Goal: Find specific page/section: Find specific page/section

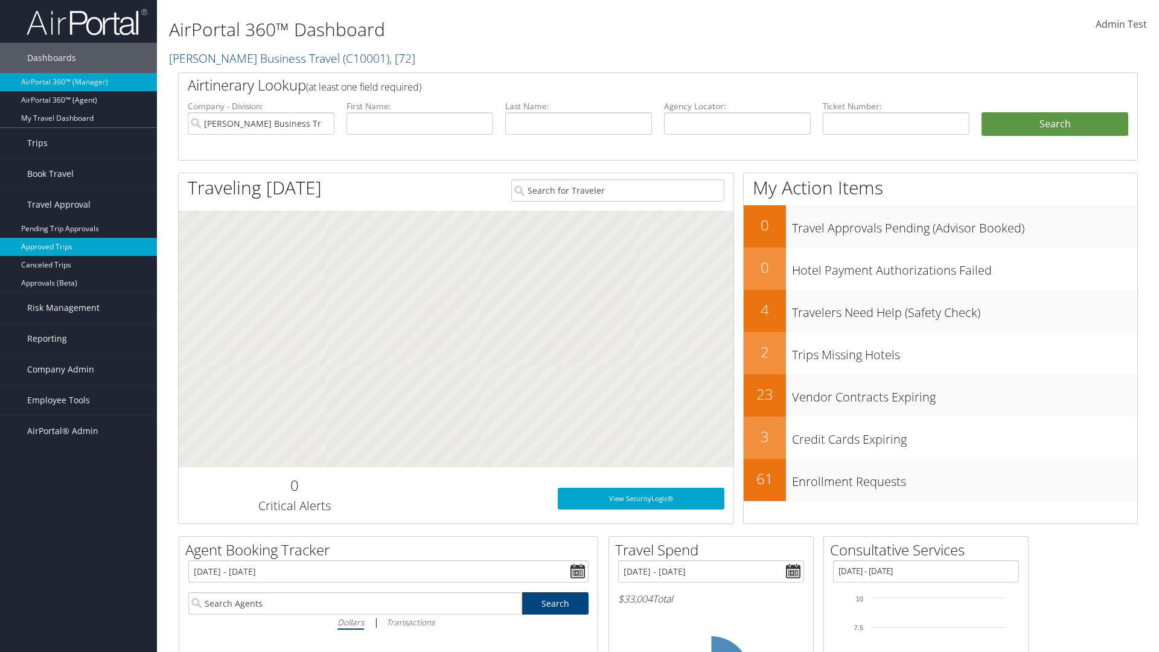
click at [78, 247] on link "Approved Trips" at bounding box center [78, 247] width 157 height 18
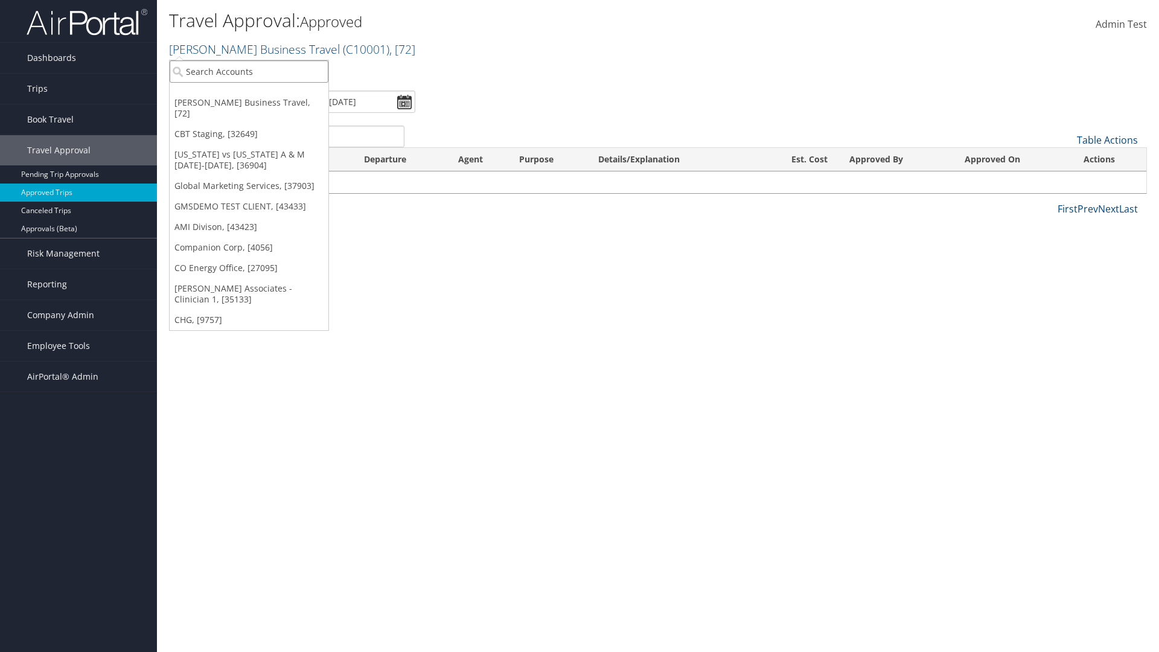
click at [249, 71] on input "search" at bounding box center [249, 71] width 159 height 22
type input "[PERSON_NAME] Business Travel"
click at [266, 104] on div "Account" at bounding box center [266, 104] width 206 height 11
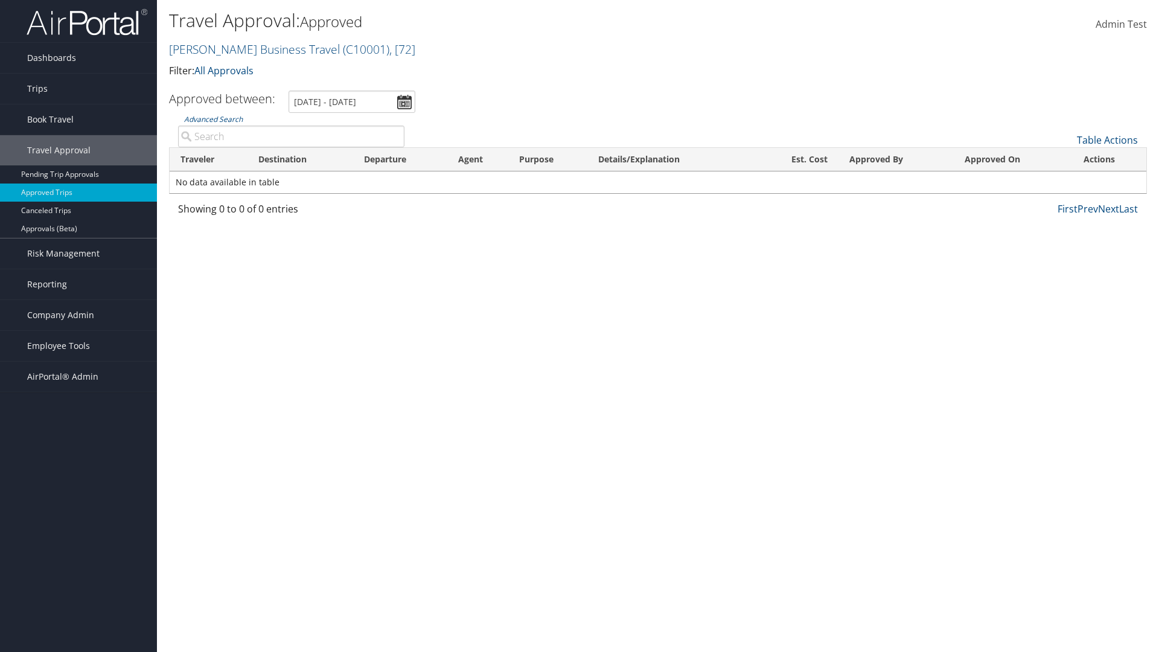
click at [291, 136] on input "Advanced Search" at bounding box center [291, 137] width 226 height 22
type input "Cameron"
